Goal: Information Seeking & Learning: Learn about a topic

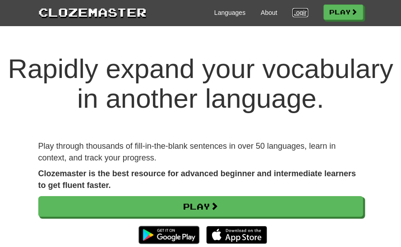
drag, startPoint x: 0, startPoint y: 0, endPoint x: 298, endPoint y: 17, distance: 298.2
click at [298, 17] on link "Login" at bounding box center [299, 12] width 15 height 9
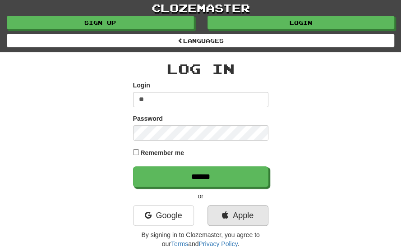
type input "**"
click at [242, 209] on link "Apple" at bounding box center [237, 215] width 61 height 21
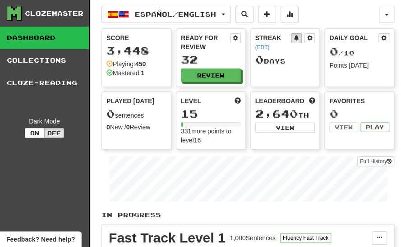
click at [20, 32] on link "Dashboard" at bounding box center [44, 38] width 89 height 23
click at [192, 74] on button "Review" at bounding box center [211, 76] width 60 height 14
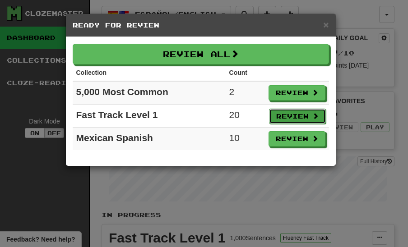
click at [280, 118] on button "Review" at bounding box center [297, 116] width 57 height 15
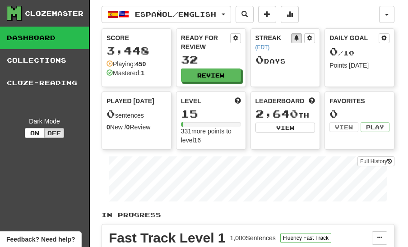
select select "**"
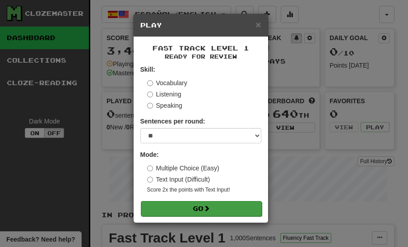
click at [168, 210] on button "Go" at bounding box center [201, 208] width 121 height 15
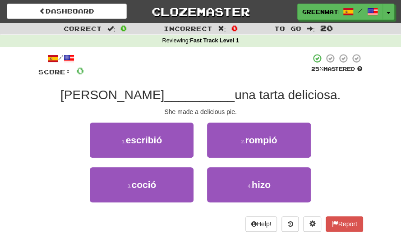
click at [79, 125] on div "1 . escribió 2 . rompió" at bounding box center [201, 145] width 352 height 45
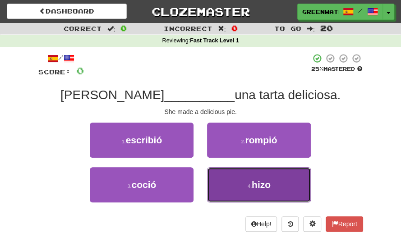
click at [226, 170] on button "4 . hizo" at bounding box center [259, 184] width 104 height 35
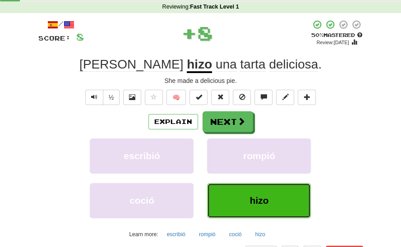
scroll to position [34, 0]
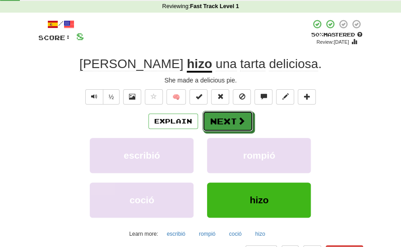
click at [236, 111] on button "Next" at bounding box center [228, 121] width 51 height 21
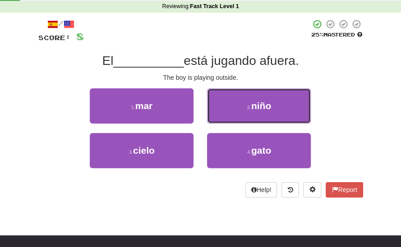
click at [236, 111] on button "2 . niño" at bounding box center [259, 105] width 104 height 35
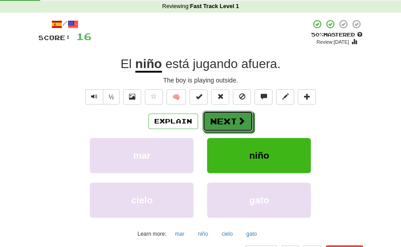
click at [236, 111] on button "Next" at bounding box center [228, 121] width 51 height 21
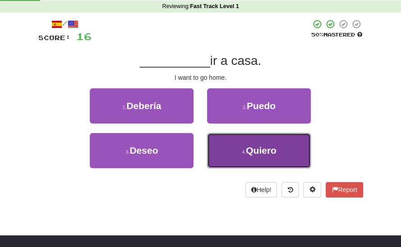
click at [216, 154] on button "4 . Quiero" at bounding box center [259, 150] width 104 height 35
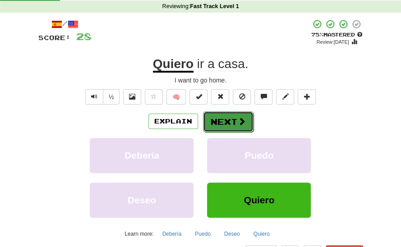
click at [215, 113] on button "Next" at bounding box center [228, 121] width 51 height 21
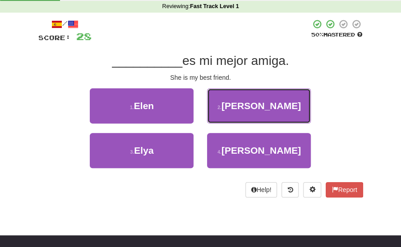
click at [215, 113] on button "2 . Ella" at bounding box center [259, 105] width 104 height 35
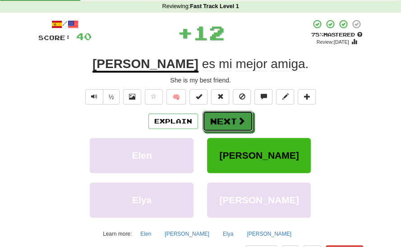
click at [215, 113] on button "Next" at bounding box center [228, 121] width 51 height 21
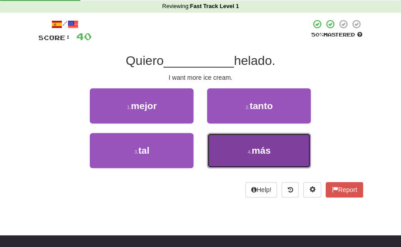
click at [236, 164] on button "4 . más" at bounding box center [259, 150] width 104 height 35
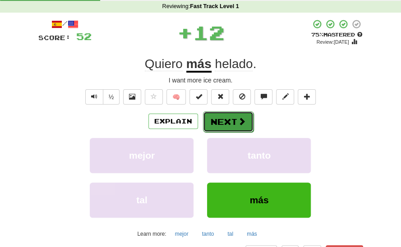
click at [230, 118] on button "Next" at bounding box center [228, 121] width 51 height 21
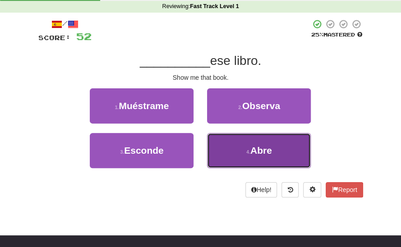
click at [239, 136] on button "4 . Abre" at bounding box center [259, 150] width 104 height 35
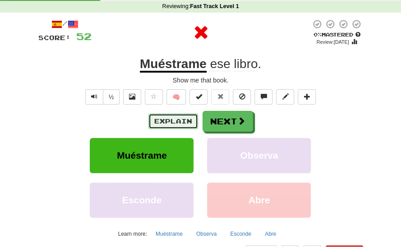
click at [181, 118] on button "Explain" at bounding box center [173, 121] width 50 height 15
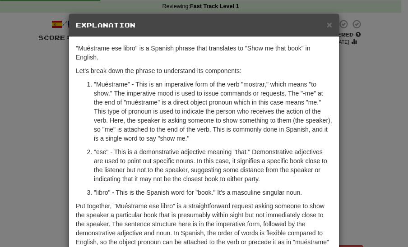
click at [136, 9] on div "× Explanation "Muéstrame ese libro" is a Spanish phrase that translates to "Sho…" at bounding box center [204, 123] width 408 height 247
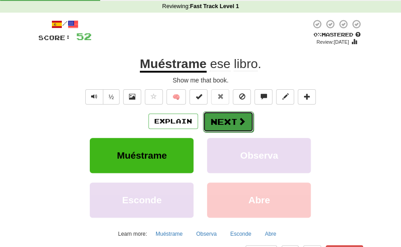
click at [220, 116] on button "Next" at bounding box center [228, 121] width 51 height 21
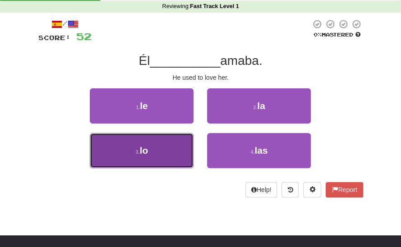
click at [177, 149] on button "3 . lo" at bounding box center [142, 150] width 104 height 35
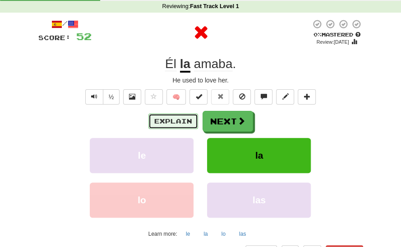
click at [177, 121] on button "Explain" at bounding box center [173, 121] width 50 height 15
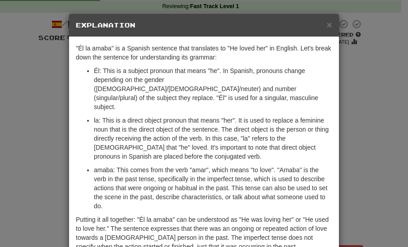
click at [369, 22] on div "× Explanation "Él la amaba" is a Spanish sentence that translates to "He loved …" at bounding box center [204, 123] width 408 height 247
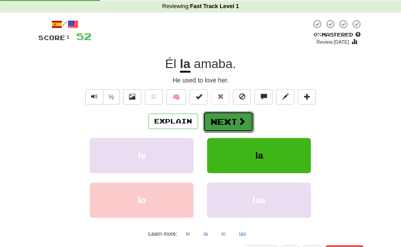
click at [234, 123] on button "Next" at bounding box center [228, 121] width 51 height 21
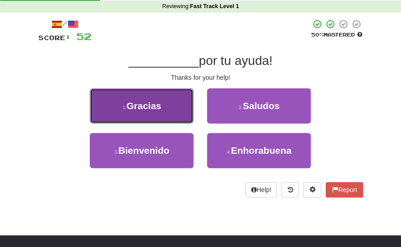
click at [139, 104] on span "Gracias" at bounding box center [143, 106] width 35 height 10
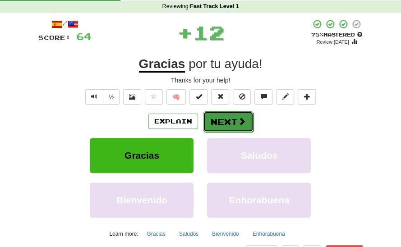
click at [218, 122] on button "Next" at bounding box center [228, 121] width 51 height 21
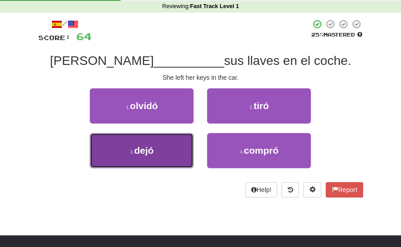
click at [156, 151] on button "3 . dejó" at bounding box center [142, 150] width 104 height 35
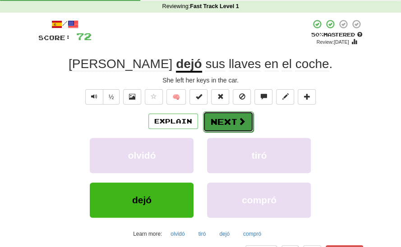
click at [218, 121] on button "Next" at bounding box center [228, 121] width 51 height 21
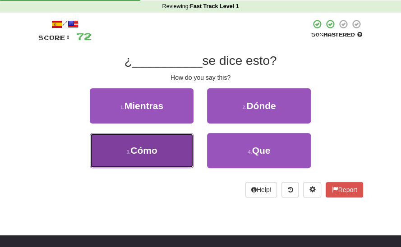
click at [169, 143] on button "3 . Cómo" at bounding box center [142, 150] width 104 height 35
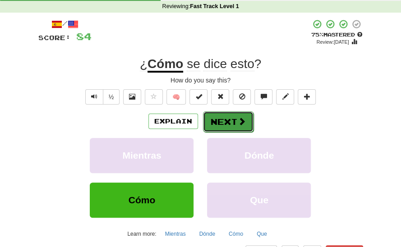
click at [226, 126] on button "Next" at bounding box center [228, 121] width 51 height 21
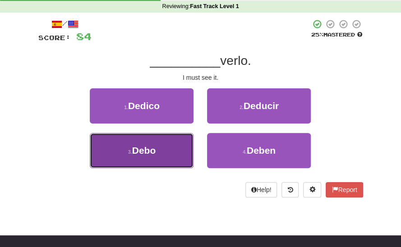
click at [184, 149] on button "3 . Debo" at bounding box center [142, 150] width 104 height 35
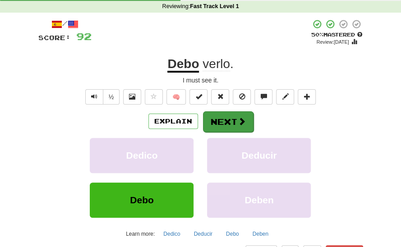
click at [240, 111] on div "Explain Next" at bounding box center [200, 121] width 325 height 21
click at [234, 114] on button "Next" at bounding box center [228, 121] width 51 height 21
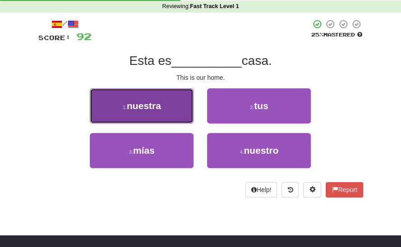
click at [177, 112] on button "1 . nuestra" at bounding box center [142, 105] width 104 height 35
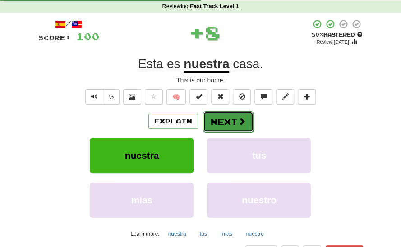
click at [231, 127] on button "Next" at bounding box center [228, 121] width 51 height 21
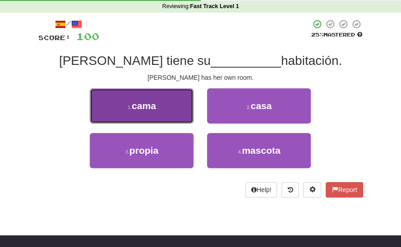
click at [184, 111] on button "1 . cama" at bounding box center [142, 105] width 104 height 35
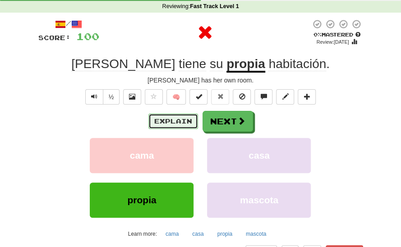
click at [179, 121] on button "Explain" at bounding box center [173, 121] width 50 height 15
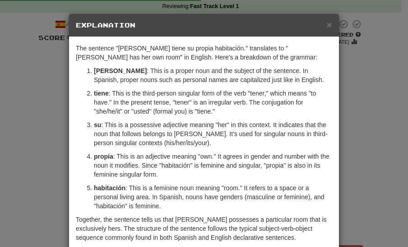
click at [49, 95] on div "× Explanation The sentence "Sarah tiene su propia habitación." translates to "S…" at bounding box center [204, 123] width 408 height 247
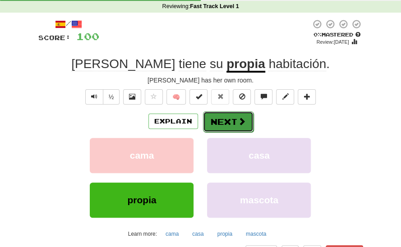
click at [222, 123] on button "Next" at bounding box center [228, 121] width 51 height 21
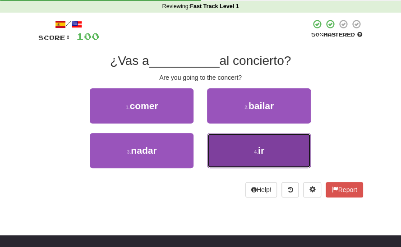
click at [214, 148] on button "4 . ir" at bounding box center [259, 150] width 104 height 35
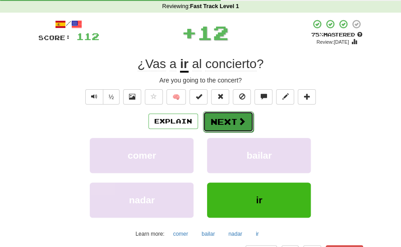
click at [219, 125] on button "Next" at bounding box center [228, 121] width 51 height 21
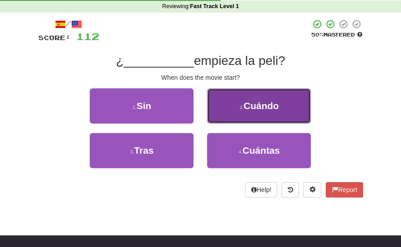
click at [229, 109] on button "2 . Cuándo" at bounding box center [259, 105] width 104 height 35
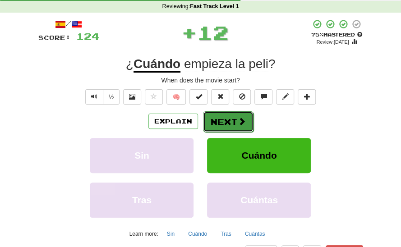
click at [222, 123] on button "Next" at bounding box center [228, 121] width 51 height 21
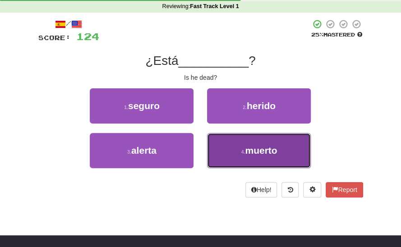
click at [231, 147] on button "4 . muerto" at bounding box center [259, 150] width 104 height 35
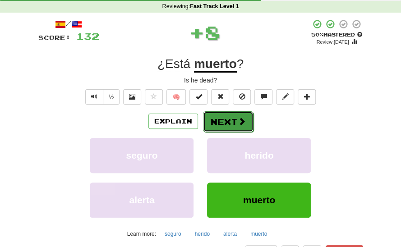
click at [229, 123] on button "Next" at bounding box center [228, 121] width 51 height 21
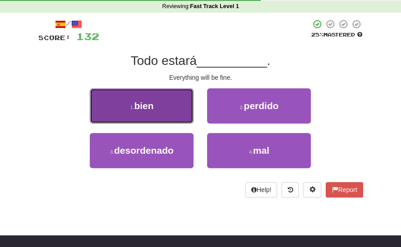
click at [170, 109] on button "1 . bien" at bounding box center [142, 105] width 104 height 35
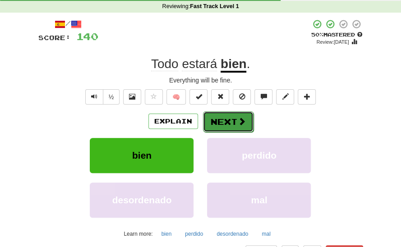
click at [212, 126] on button "Next" at bounding box center [228, 121] width 51 height 21
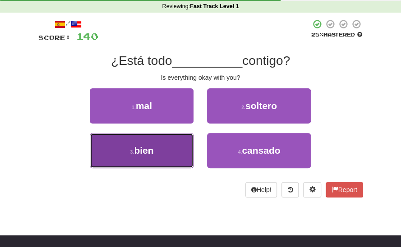
click at [183, 135] on button "3 . bien" at bounding box center [142, 150] width 104 height 35
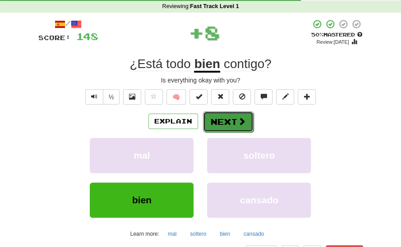
click at [217, 124] on button "Next" at bounding box center [228, 121] width 51 height 21
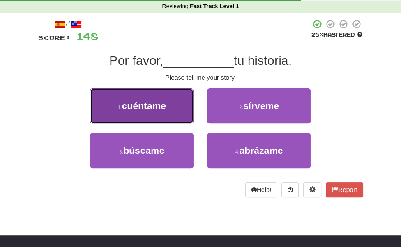
click at [173, 108] on button "1 . cuéntame" at bounding box center [142, 105] width 104 height 35
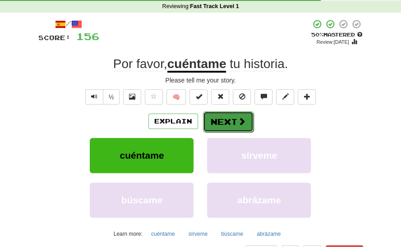
click at [215, 120] on button "Next" at bounding box center [228, 121] width 51 height 21
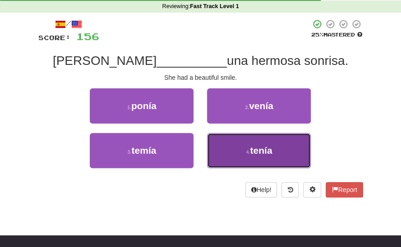
click at [228, 139] on button "4 . tenía" at bounding box center [259, 150] width 104 height 35
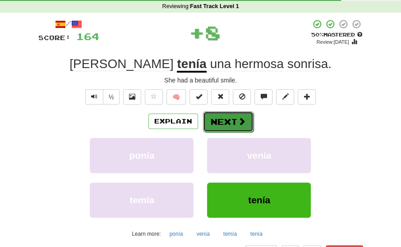
click at [221, 115] on button "Next" at bounding box center [228, 121] width 51 height 21
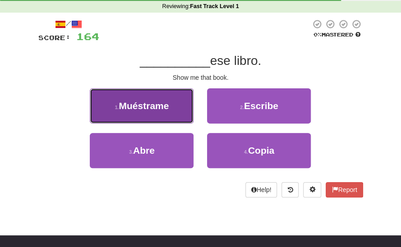
click at [166, 116] on button "1 . Muéstrame" at bounding box center [142, 105] width 104 height 35
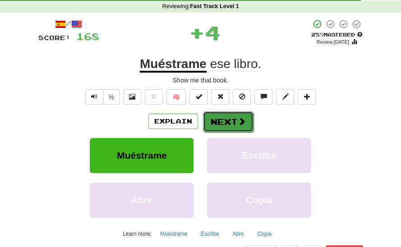
click at [212, 122] on button "Next" at bounding box center [228, 121] width 51 height 21
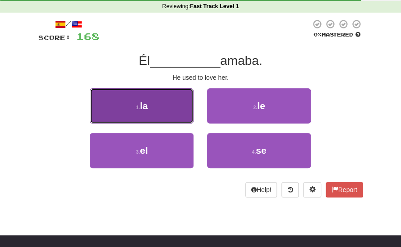
click at [182, 118] on button "1 . la" at bounding box center [142, 105] width 104 height 35
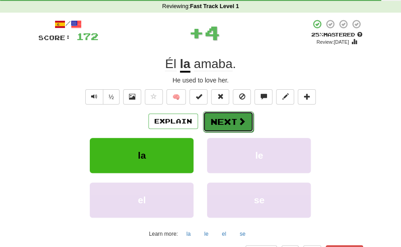
click at [206, 123] on button "Next" at bounding box center [228, 121] width 51 height 21
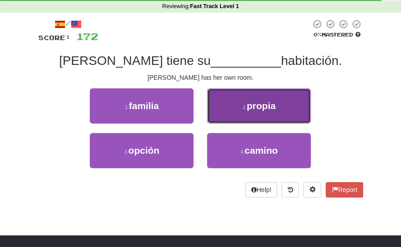
click at [224, 122] on button "2 . propia" at bounding box center [259, 105] width 104 height 35
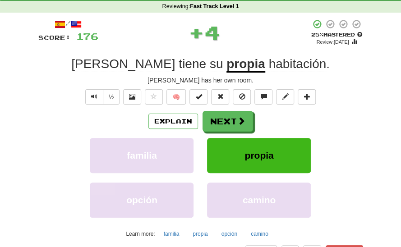
click at [224, 122] on button "Next" at bounding box center [228, 121] width 51 height 21
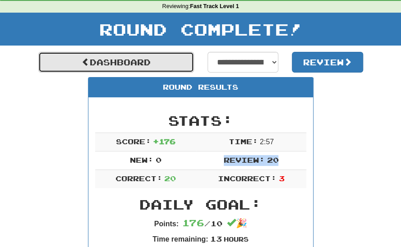
click at [165, 53] on link "Dashboard" at bounding box center [116, 62] width 156 height 21
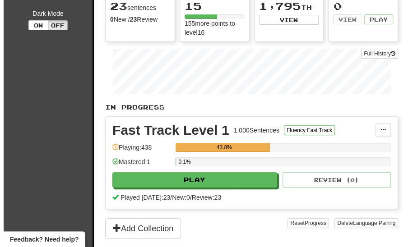
scroll to position [107, 0]
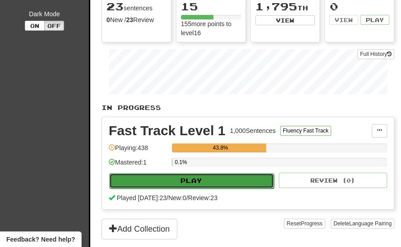
click at [175, 180] on button "Play" at bounding box center [191, 180] width 165 height 15
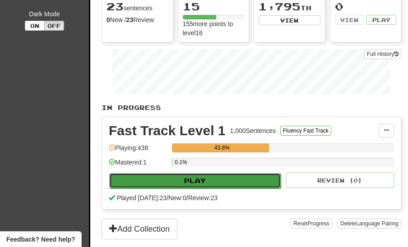
select select "**"
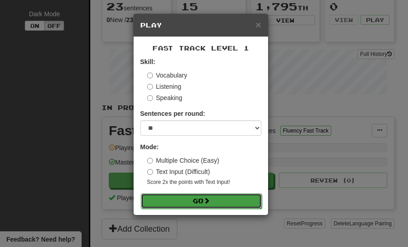
click at [187, 198] on button "Go" at bounding box center [201, 200] width 121 height 15
